Goal: Transaction & Acquisition: Purchase product/service

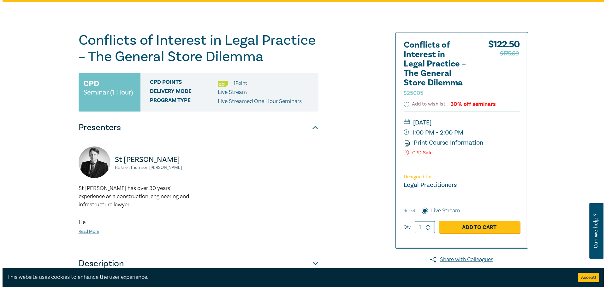
scroll to position [42, 0]
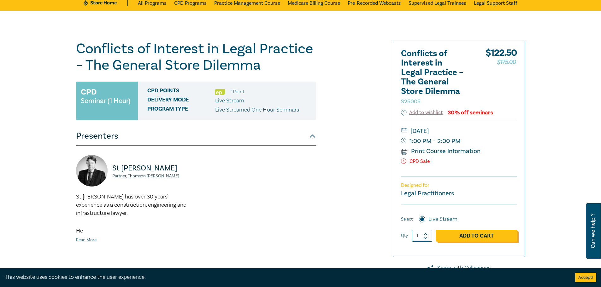
click at [480, 230] on link "Add to Cart" at bounding box center [476, 236] width 81 height 12
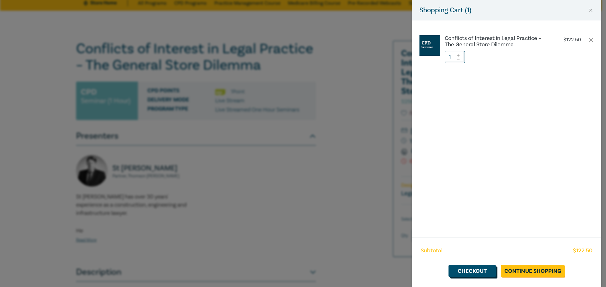
click at [475, 270] on link "Checkout" at bounding box center [471, 271] width 47 height 12
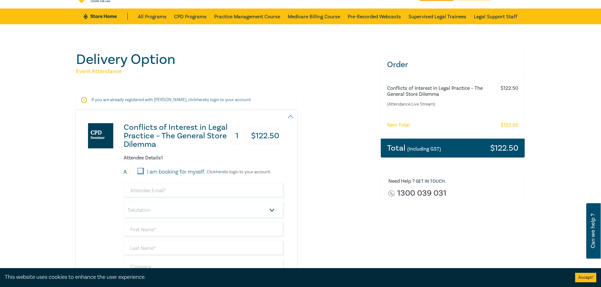
scroll to position [42, 0]
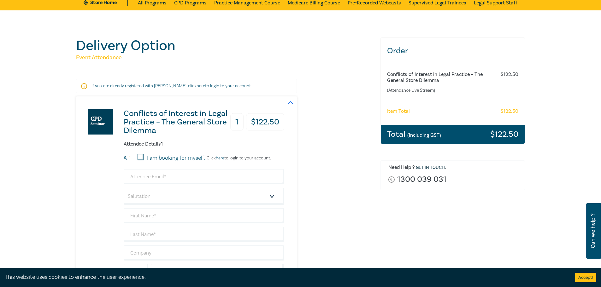
click at [140, 154] on div "Attendee Details 1 1 I am booking for myself. Click here to login to your accou…" at bounding box center [204, 219] width 161 height 157
click at [139, 157] on input "I am booking for myself." at bounding box center [141, 157] width 6 height 6
checkbox input "true"
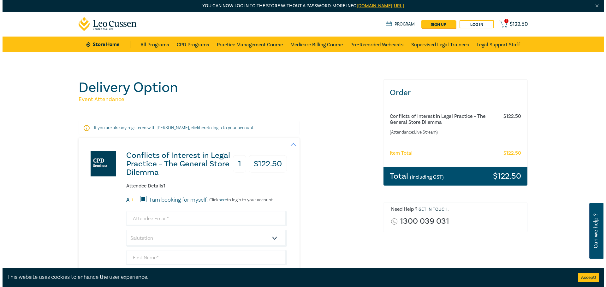
scroll to position [0, 0]
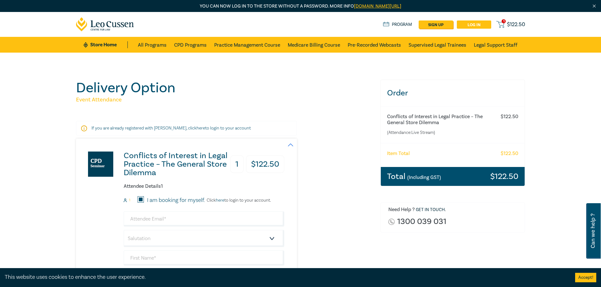
click at [475, 23] on link "Log in" at bounding box center [474, 25] width 34 height 8
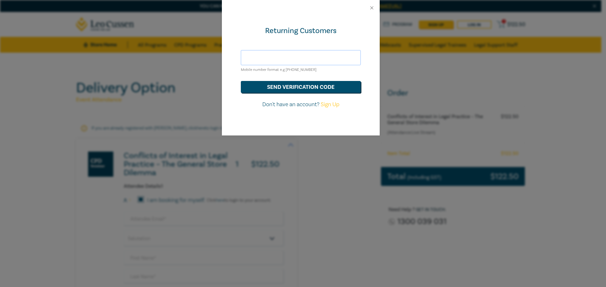
click at [265, 58] on input "text" at bounding box center [301, 57] width 120 height 15
click at [292, 59] on input "[EMAIL_ADDRESS][DOMAIN_NAME]" at bounding box center [301, 57] width 120 height 15
click at [314, 56] on input "[EMAIL_ADDRESS][DOMAIN_NAME]" at bounding box center [301, 57] width 120 height 15
drag, startPoint x: 306, startPoint y: 55, endPoint x: 229, endPoint y: 52, distance: 76.4
click at [231, 52] on div "Returning Customers sk@legalc.com.au Mobile number format e.g +61 000000000 sen…" at bounding box center [301, 76] width 158 height 120
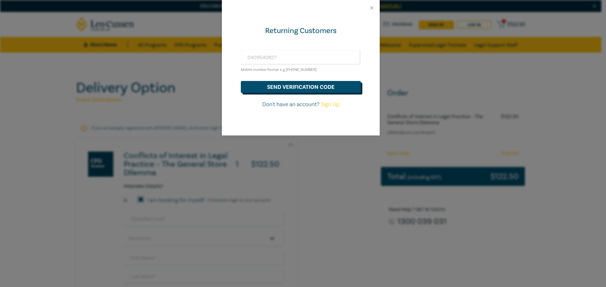
click at [311, 86] on button "send verification code" at bounding box center [301, 87] width 120 height 12
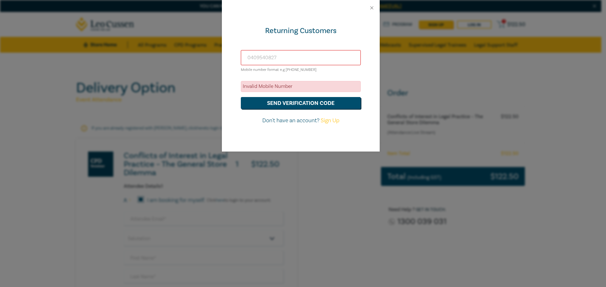
click at [246, 58] on input "0409540827" at bounding box center [301, 57] width 120 height 15
type input "+61409540827"
click at [308, 104] on button "send verification code" at bounding box center [301, 103] width 120 height 12
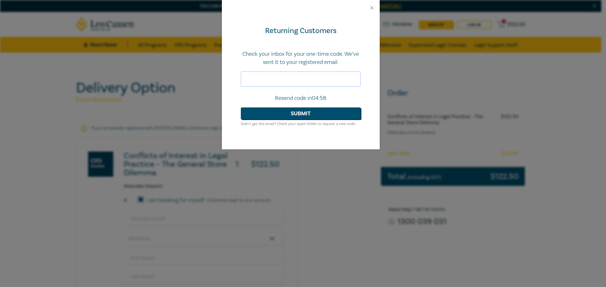
click at [257, 78] on input "text" at bounding box center [301, 79] width 120 height 15
click at [261, 77] on input "text" at bounding box center [301, 79] width 120 height 15
paste input "682073"
type input "682073"
click at [317, 113] on button "Submit" at bounding box center [301, 114] width 120 height 12
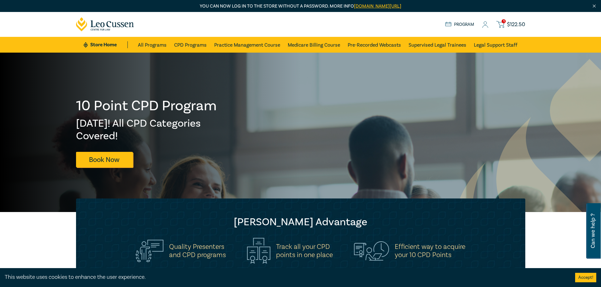
click at [501, 21] on icon at bounding box center [500, 25] width 8 height 8
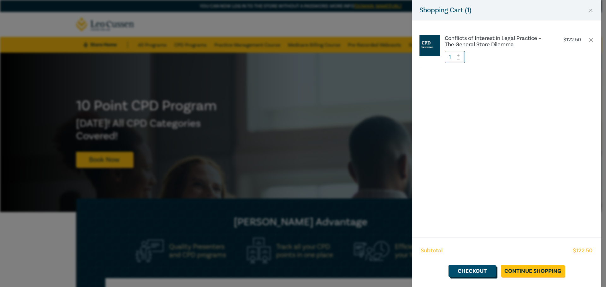
click at [469, 269] on link "Checkout" at bounding box center [471, 271] width 47 height 12
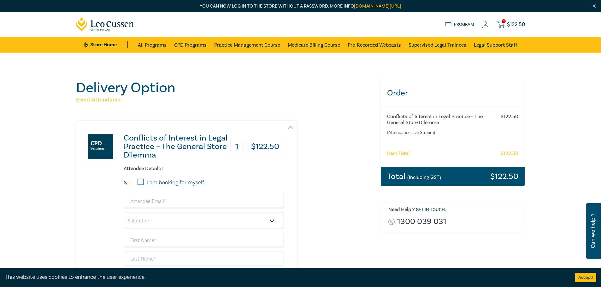
click at [140, 182] on input "I am booking for myself." at bounding box center [141, 182] width 6 height 6
checkbox input "true"
type input "[EMAIL_ADDRESS][DOMAIN_NAME]"
type input "[PERSON_NAME]"
type input "Karzis"
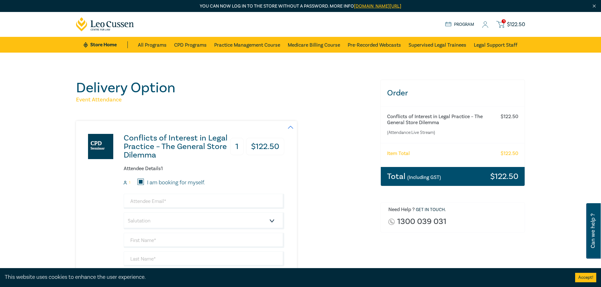
type input "409540827"
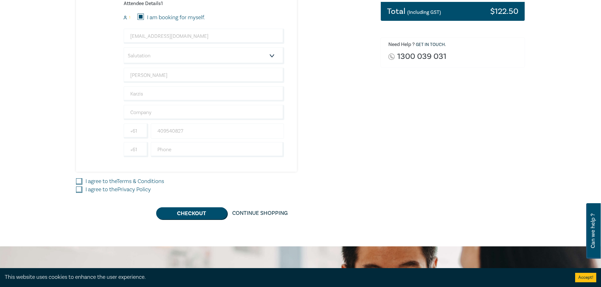
scroll to position [168, 0]
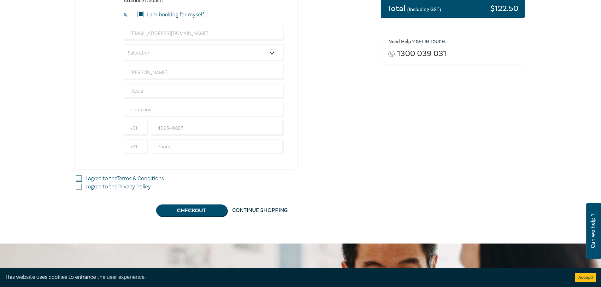
click at [79, 178] on input "I agree to the Terms & Conditions" at bounding box center [79, 179] width 6 height 6
checkbox input "true"
click at [77, 185] on input "I agree to the Privacy Policy" at bounding box center [79, 187] width 6 height 6
checkbox input "true"
click at [206, 212] on button "Checkout" at bounding box center [191, 211] width 71 height 12
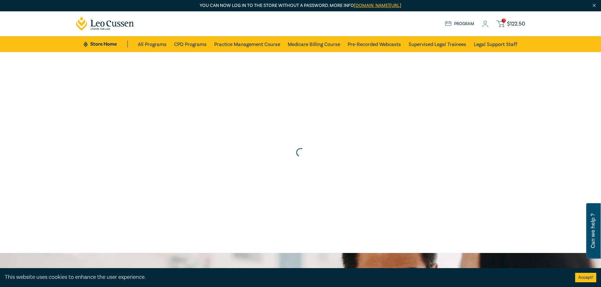
scroll to position [0, 0]
